Goal: Navigation & Orientation: Understand site structure

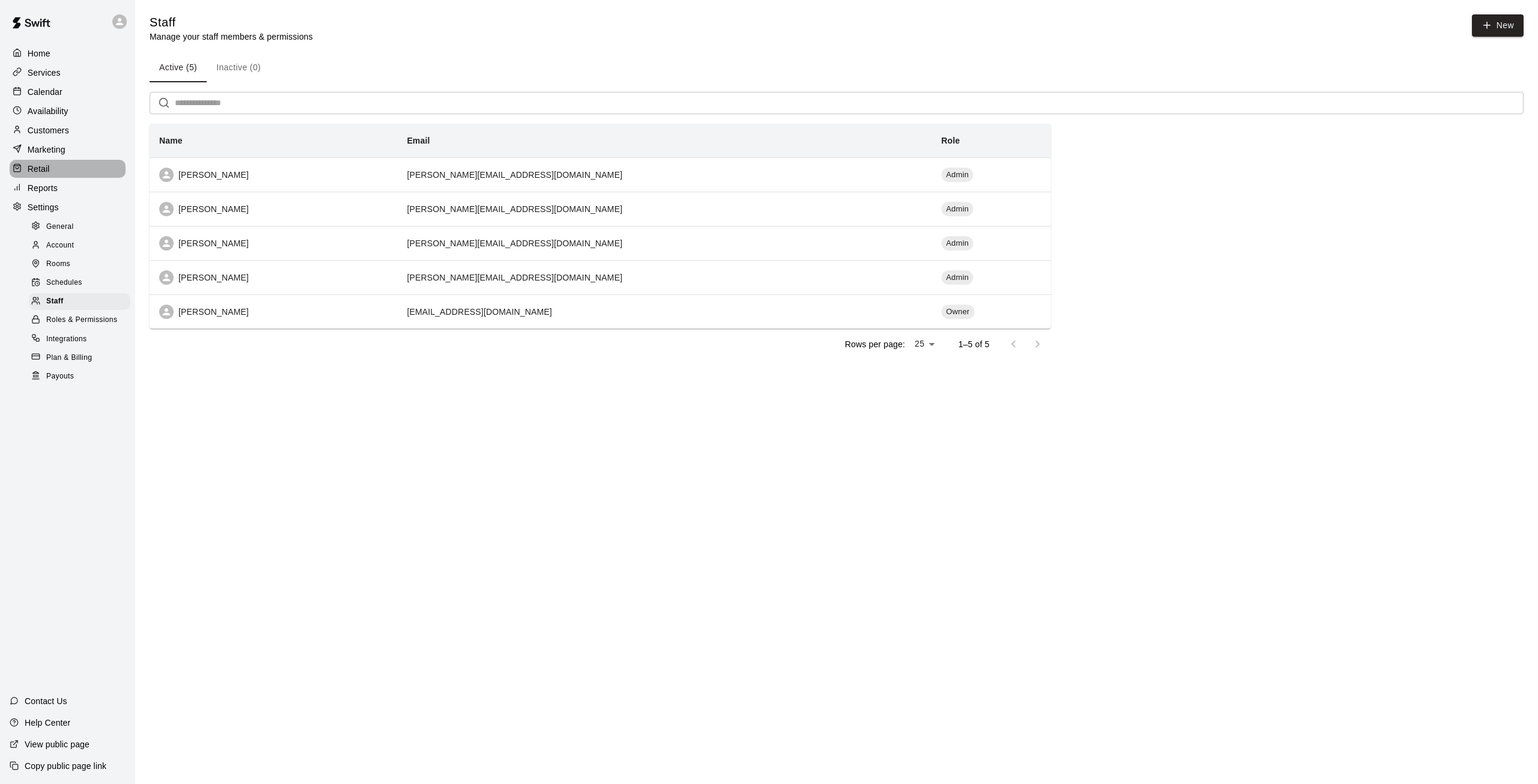
click at [60, 170] on div "Retail" at bounding box center [68, 169] width 116 height 18
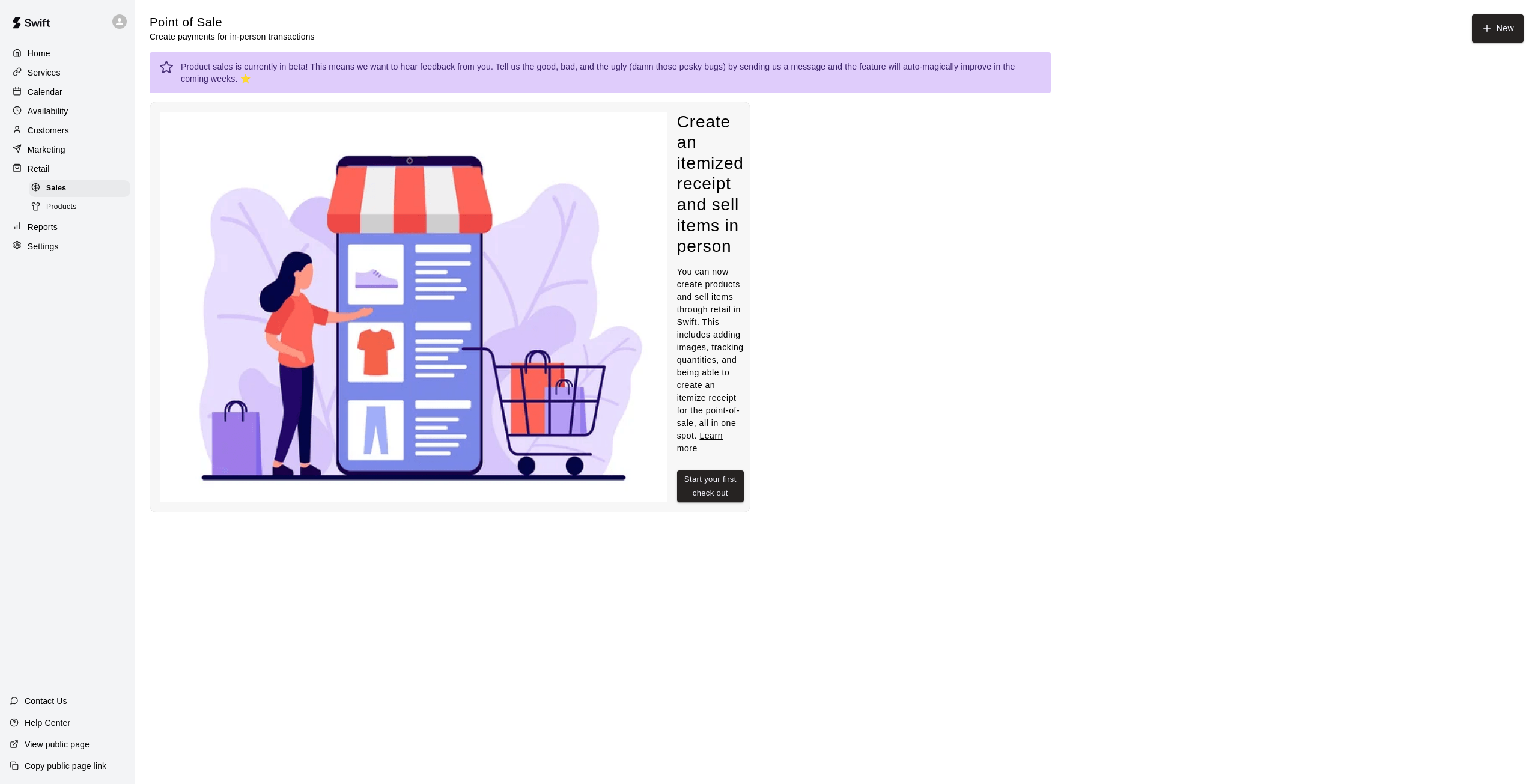
click at [70, 148] on div "Marketing" at bounding box center [68, 150] width 116 height 18
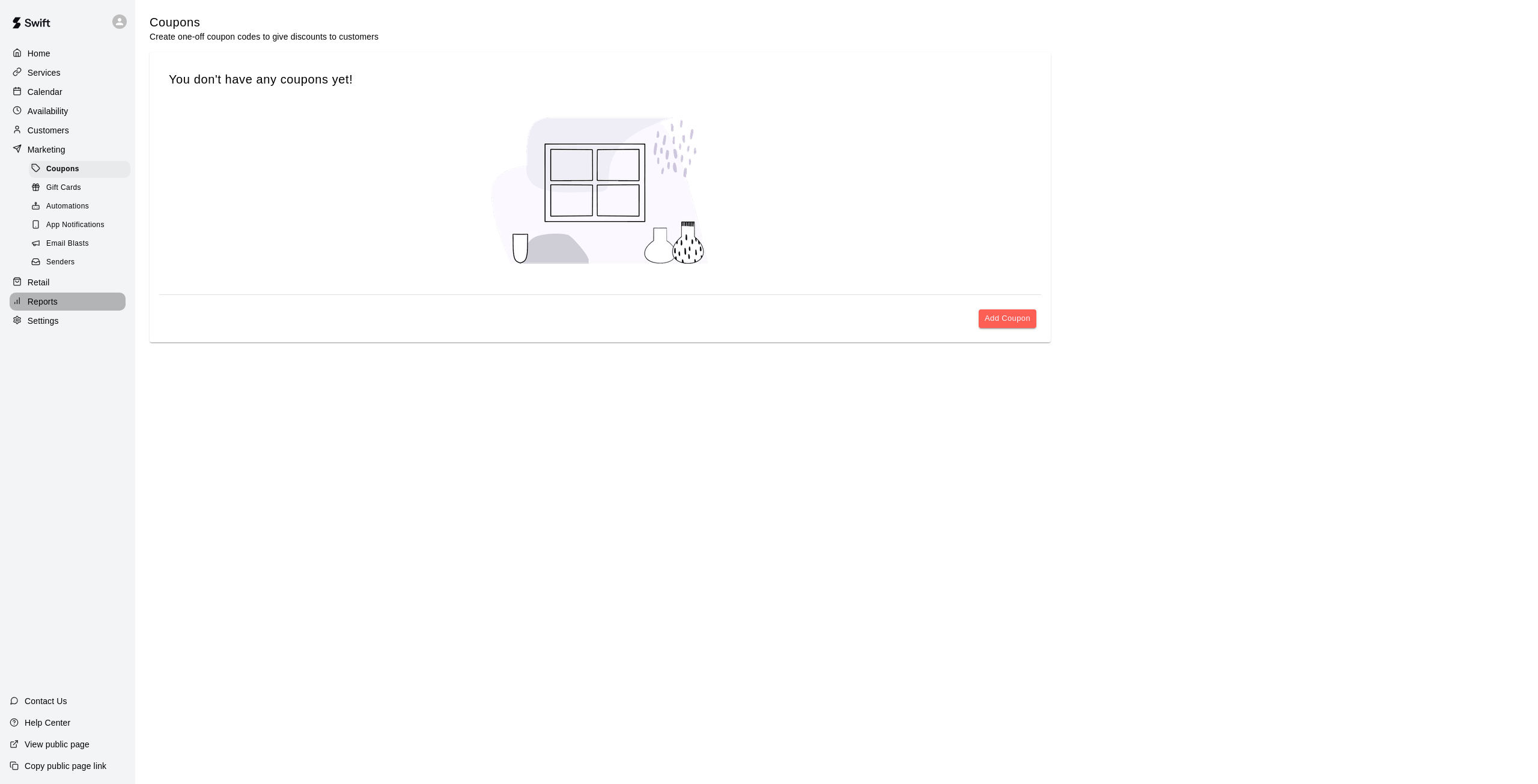
click at [69, 309] on div "Reports" at bounding box center [68, 302] width 116 height 18
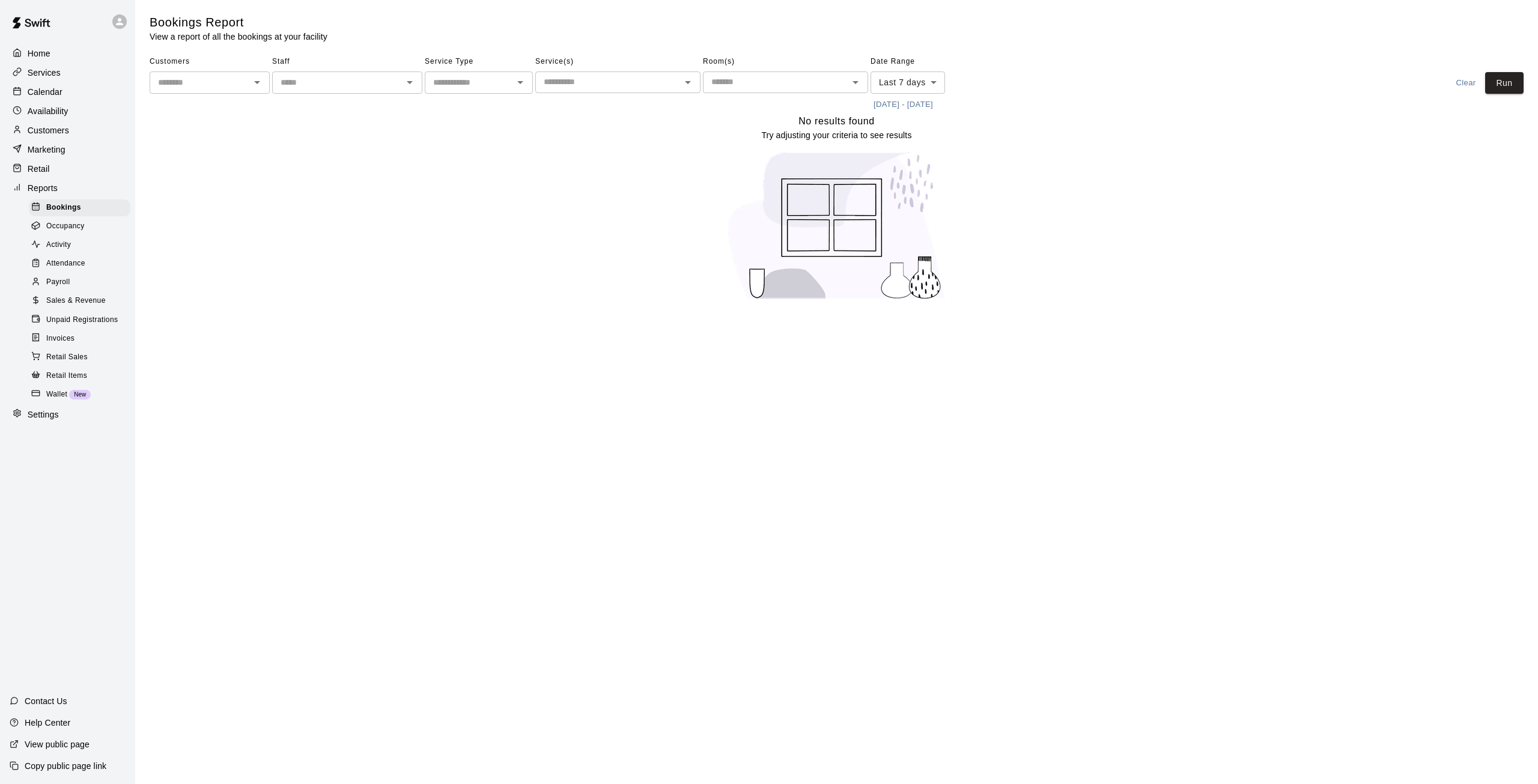
click at [64, 71] on div "Services" at bounding box center [68, 72] width 116 height 18
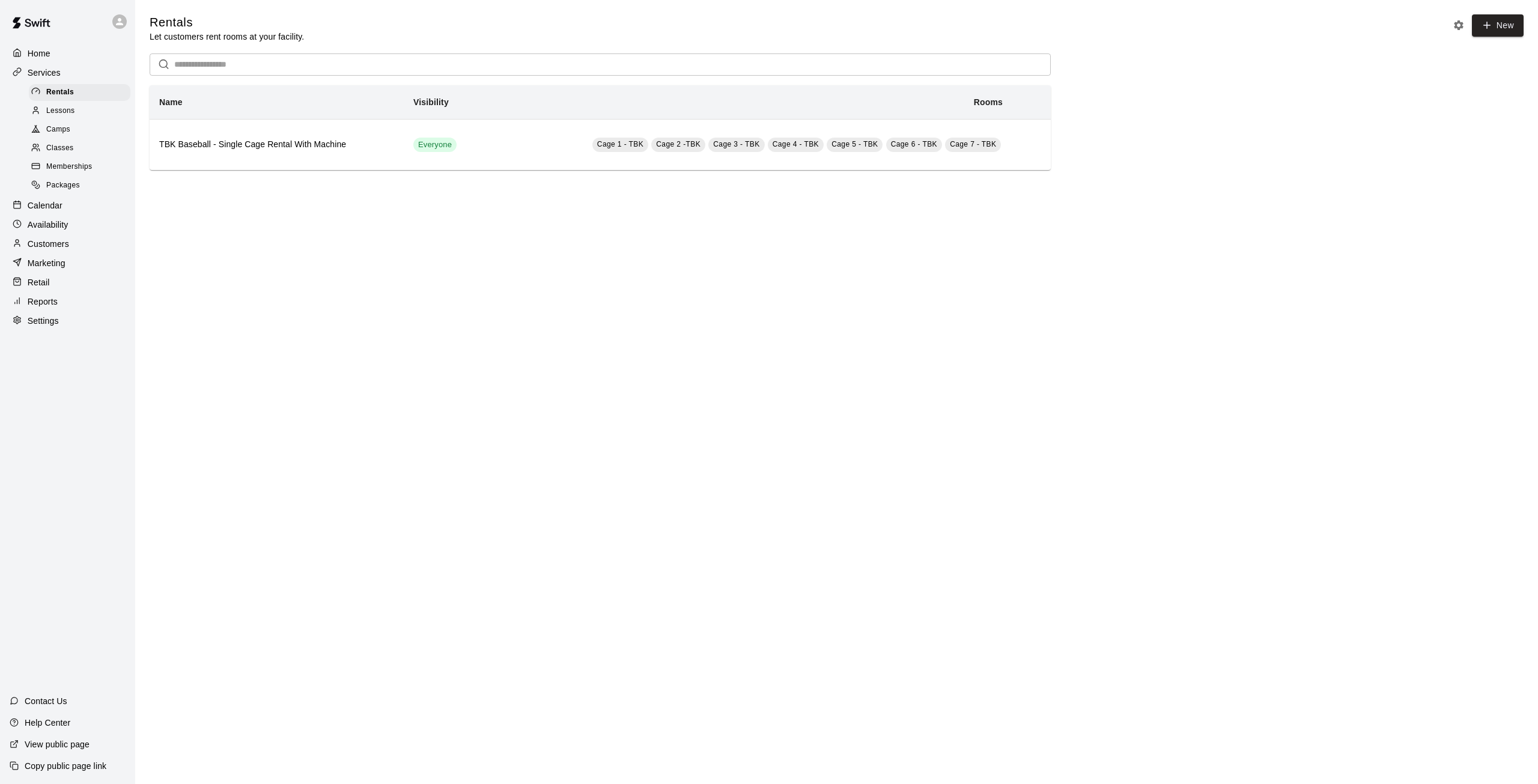
click at [69, 110] on span "Lessons" at bounding box center [60, 111] width 29 height 12
click at [72, 132] on div "Camps" at bounding box center [80, 129] width 101 height 17
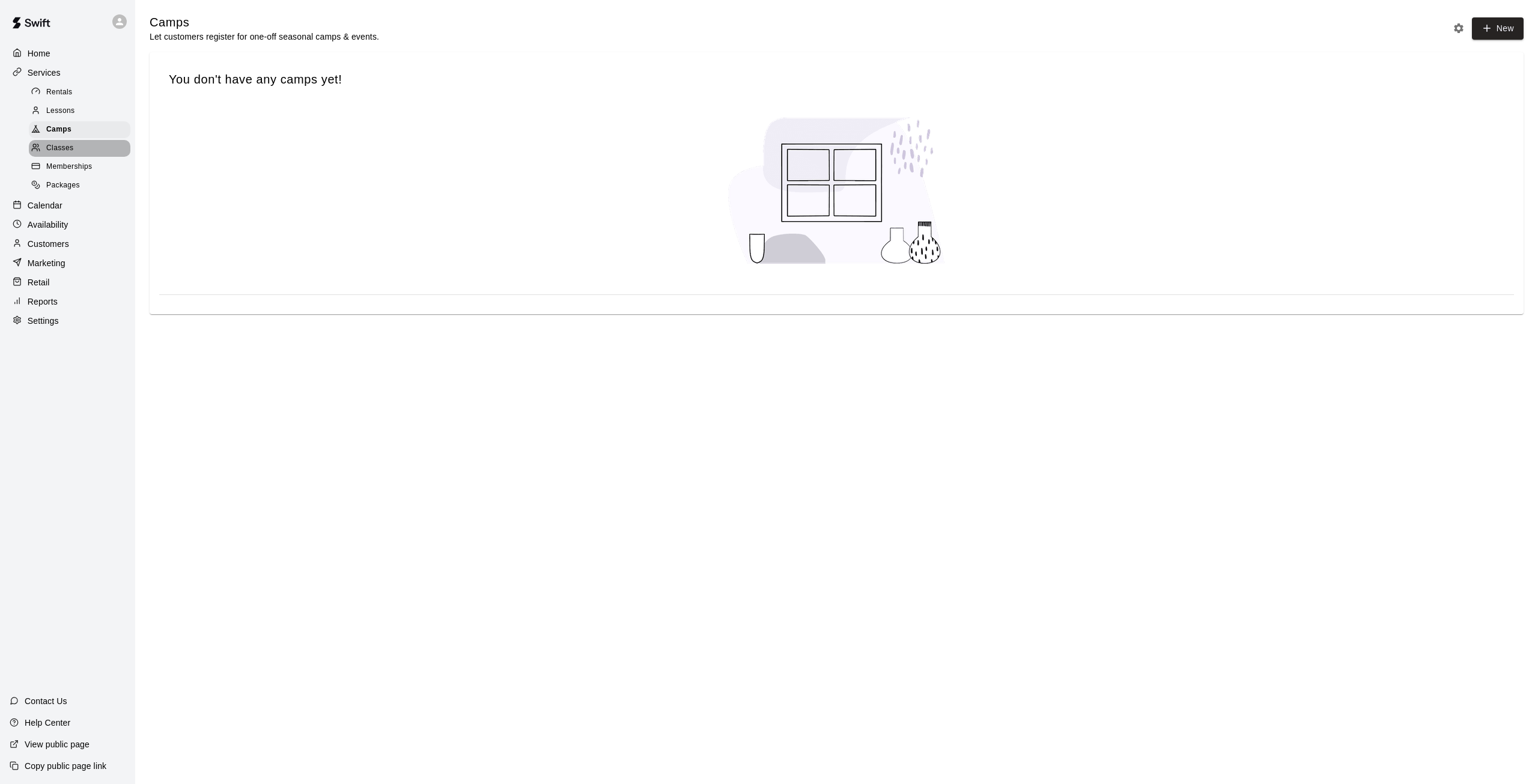
click at [72, 148] on span "Classes" at bounding box center [60, 148] width 27 height 12
click at [72, 170] on span "Memberships" at bounding box center [68, 166] width 46 height 12
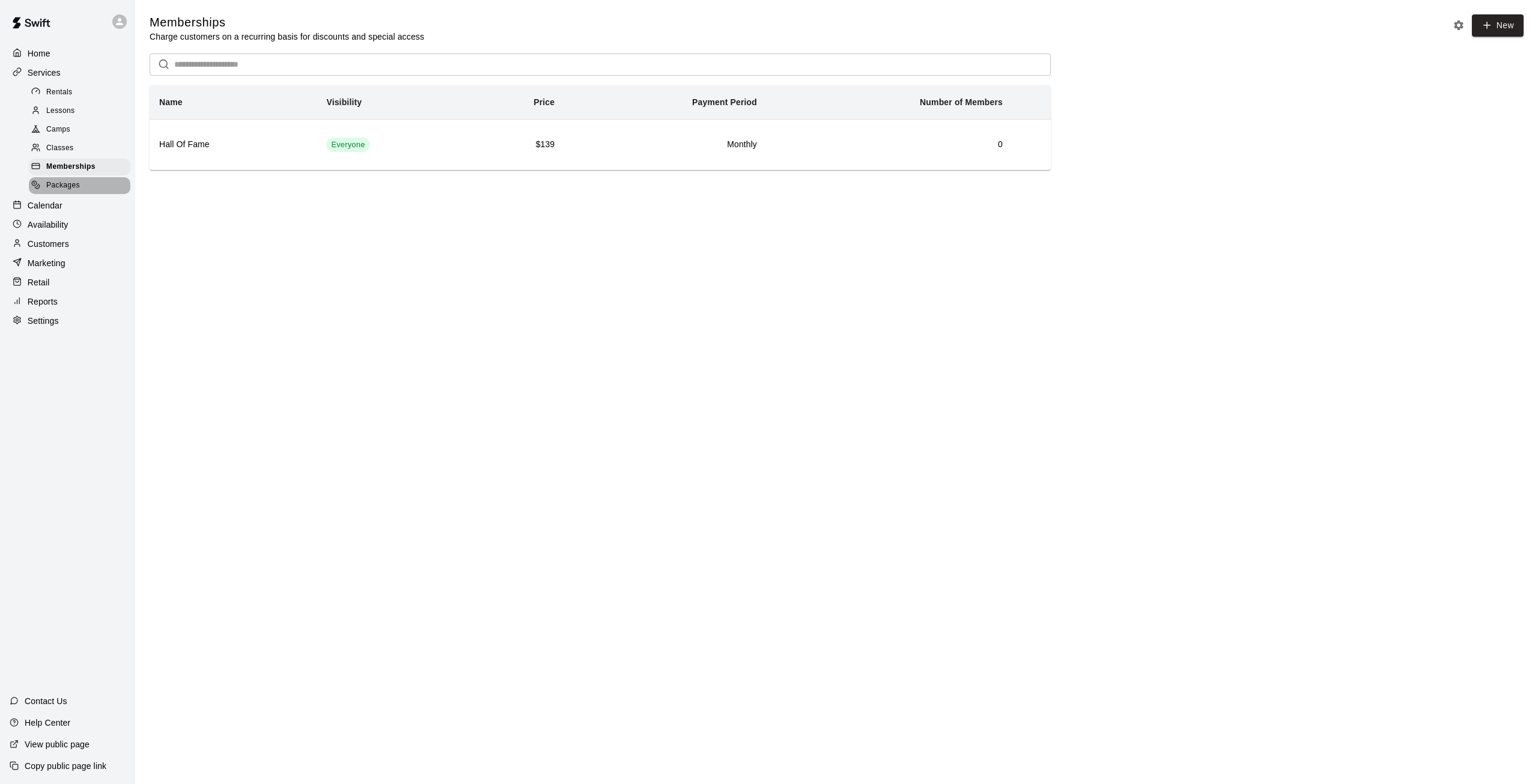
click at [74, 191] on span "Packages" at bounding box center [63, 185] width 34 height 12
click at [58, 71] on p "Services" at bounding box center [43, 72] width 33 height 12
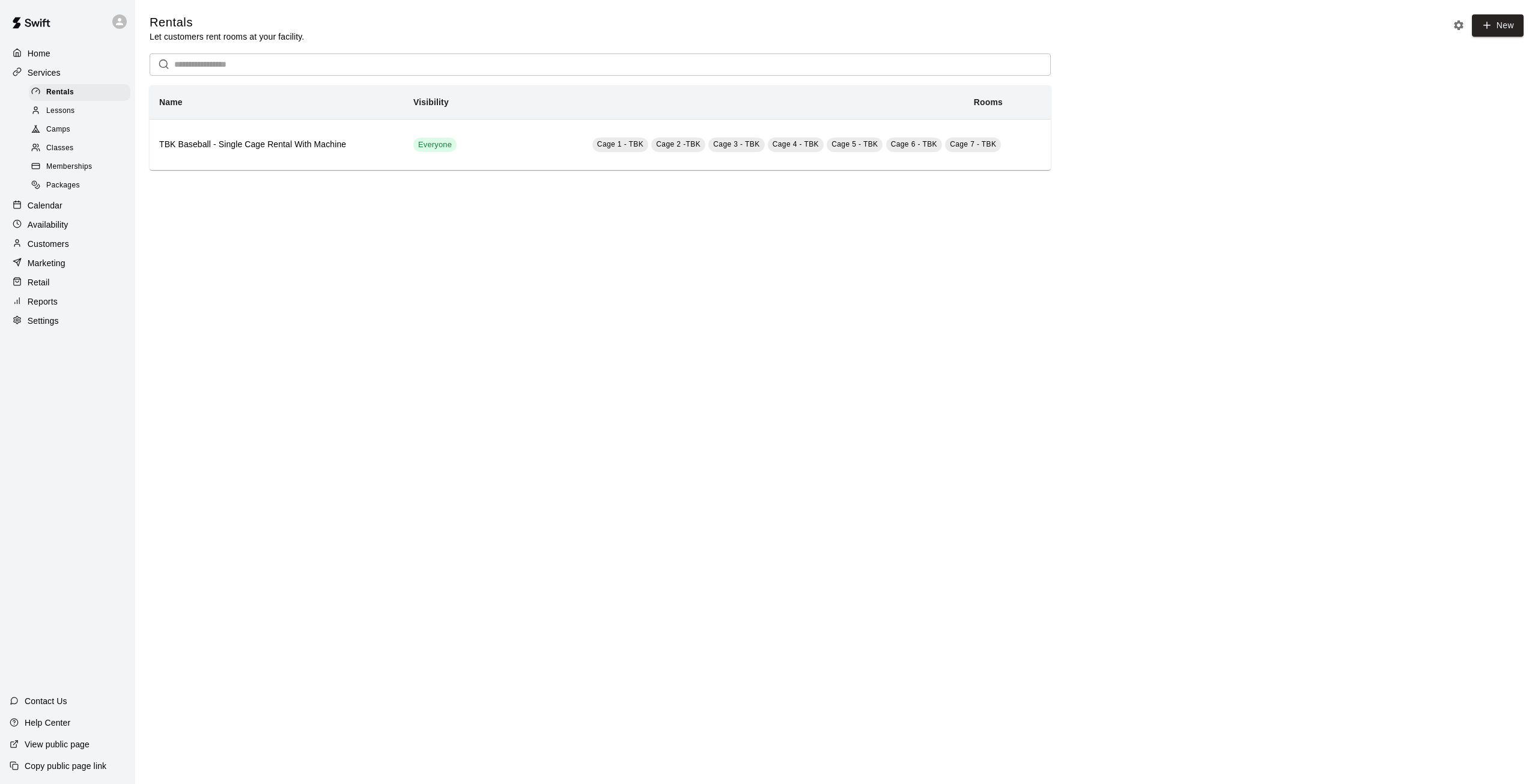
click at [429, 194] on html "Home Services Rentals Lessons Camps Classes Memberships Packages Calendar Avail…" at bounding box center [769, 96] width 1538 height 194
